Goal: Task Accomplishment & Management: Use online tool/utility

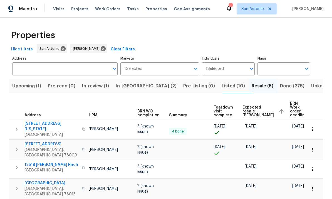
scroll to position [0, 22]
click at [248, 110] on span "Expected resale [PERSON_NAME]" at bounding box center [259, 111] width 31 height 12
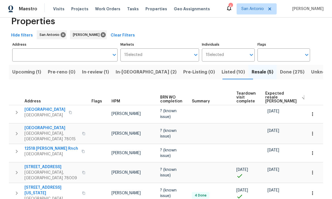
scroll to position [14, 0]
click at [272, 96] on span "Expected resale [PERSON_NAME]" at bounding box center [280, 98] width 31 height 12
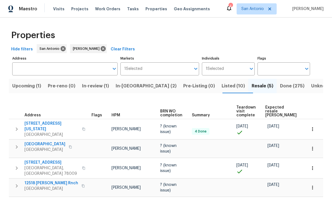
click at [317, 126] on button "button" at bounding box center [312, 129] width 12 height 12
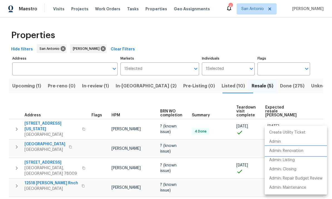
click at [289, 151] on p "Admin: Renovation" at bounding box center [286, 151] width 34 height 6
click at [300, 153] on p "Admin: Renovation" at bounding box center [286, 151] width 34 height 6
click at [28, 84] on div at bounding box center [166, 99] width 332 height 199
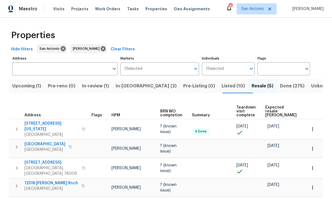
click at [21, 88] on span "Upcoming (1)" at bounding box center [26, 86] width 29 height 8
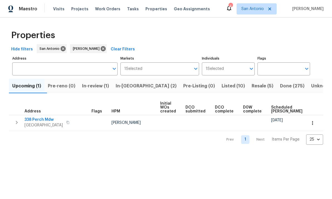
click at [99, 85] on span "In-review (1)" at bounding box center [95, 86] width 27 height 8
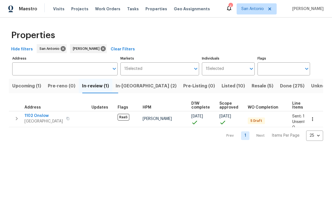
click at [135, 86] on span "In-[GEOGRAPHIC_DATA] (2)" at bounding box center [146, 86] width 61 height 8
